Goal: Navigation & Orientation: Find specific page/section

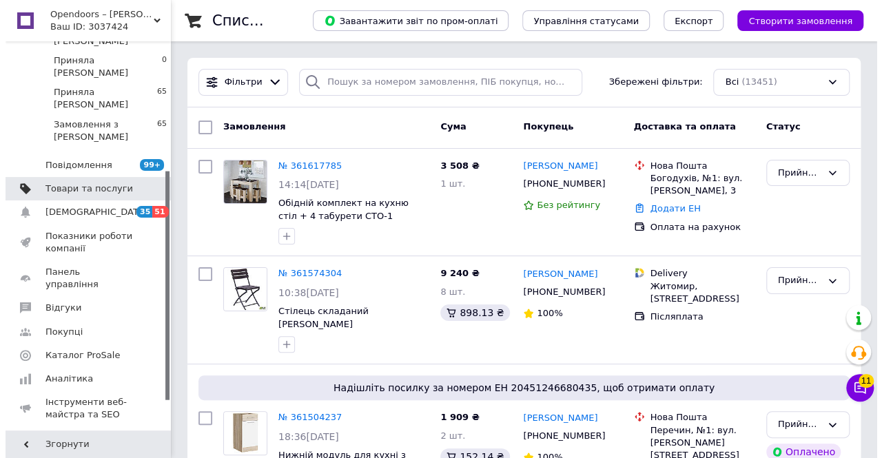
scroll to position [222, 0]
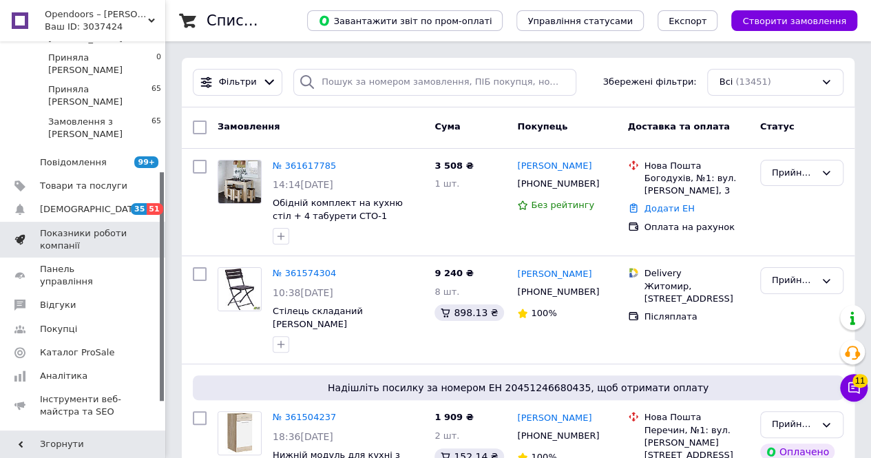
click at [56, 227] on span "Показники роботи компанії" at bounding box center [83, 239] width 87 height 25
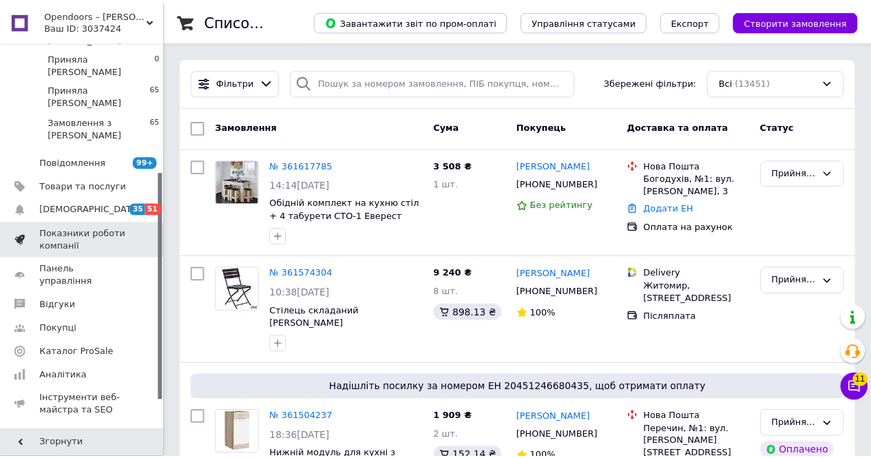
scroll to position [54, 0]
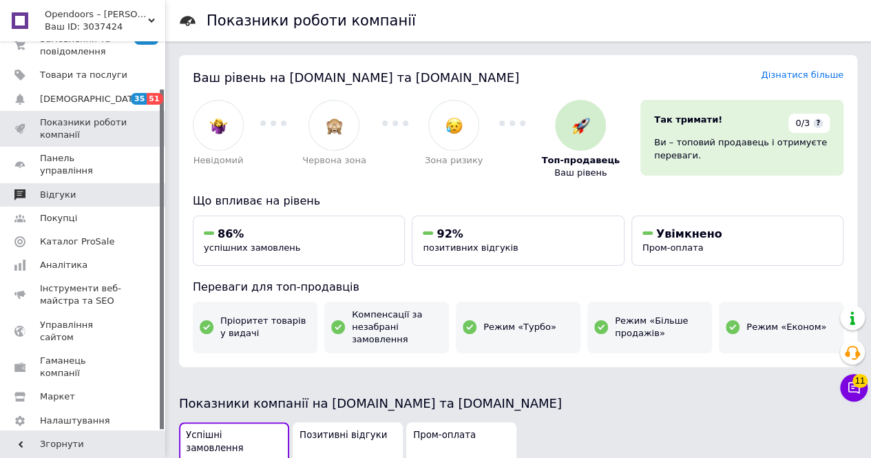
click at [74, 189] on span "Відгуки" at bounding box center [83, 195] width 87 height 12
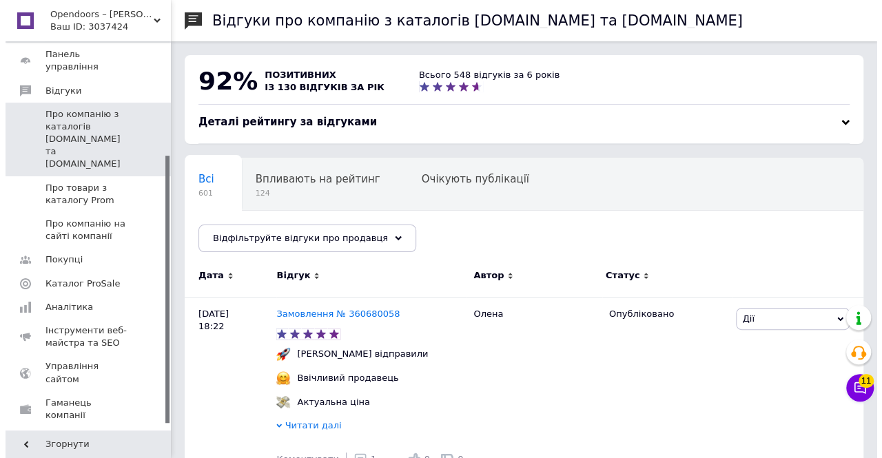
scroll to position [167, 0]
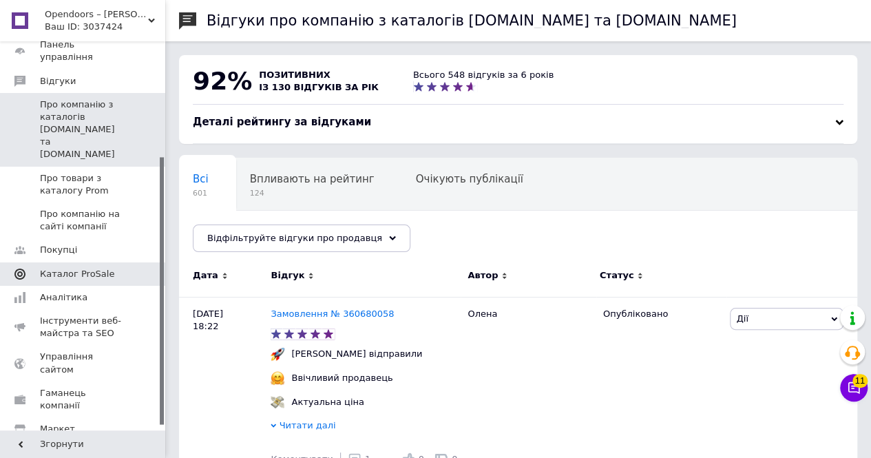
click at [72, 268] on span "Каталог ProSale" at bounding box center [77, 274] width 74 height 12
